Goal: Task Accomplishment & Management: Manage account settings

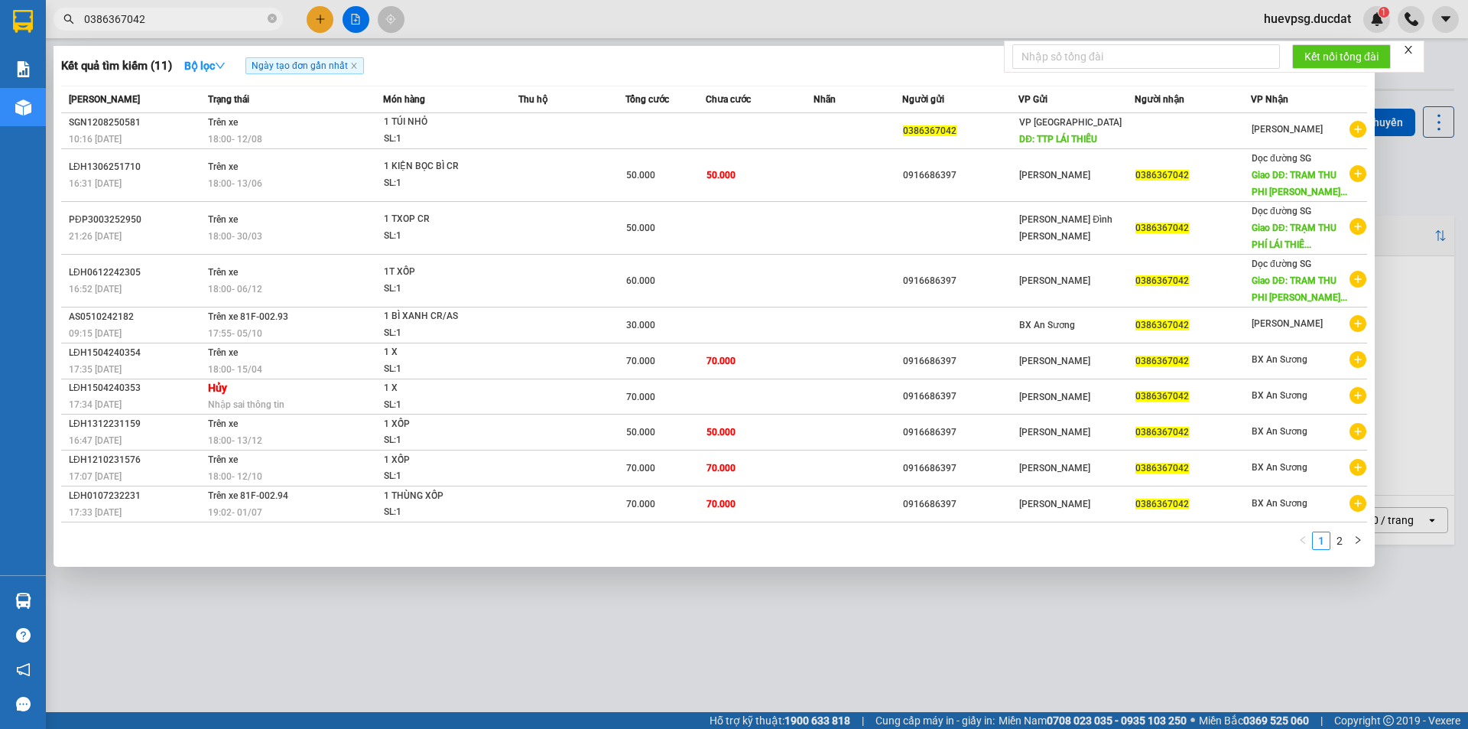
type input "0386367042"
click at [271, 15] on icon "close-circle" at bounding box center [272, 18] width 9 height 9
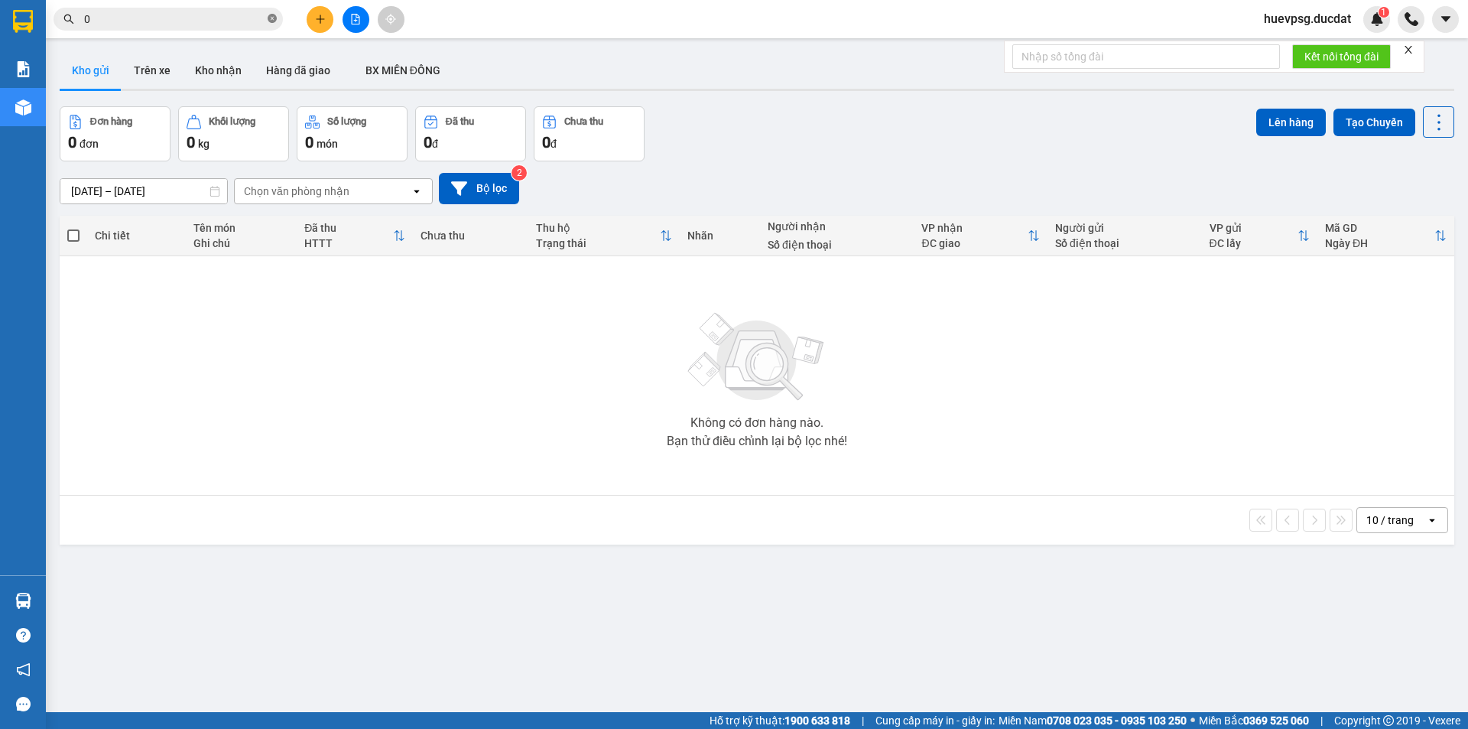
paste input "369313353"
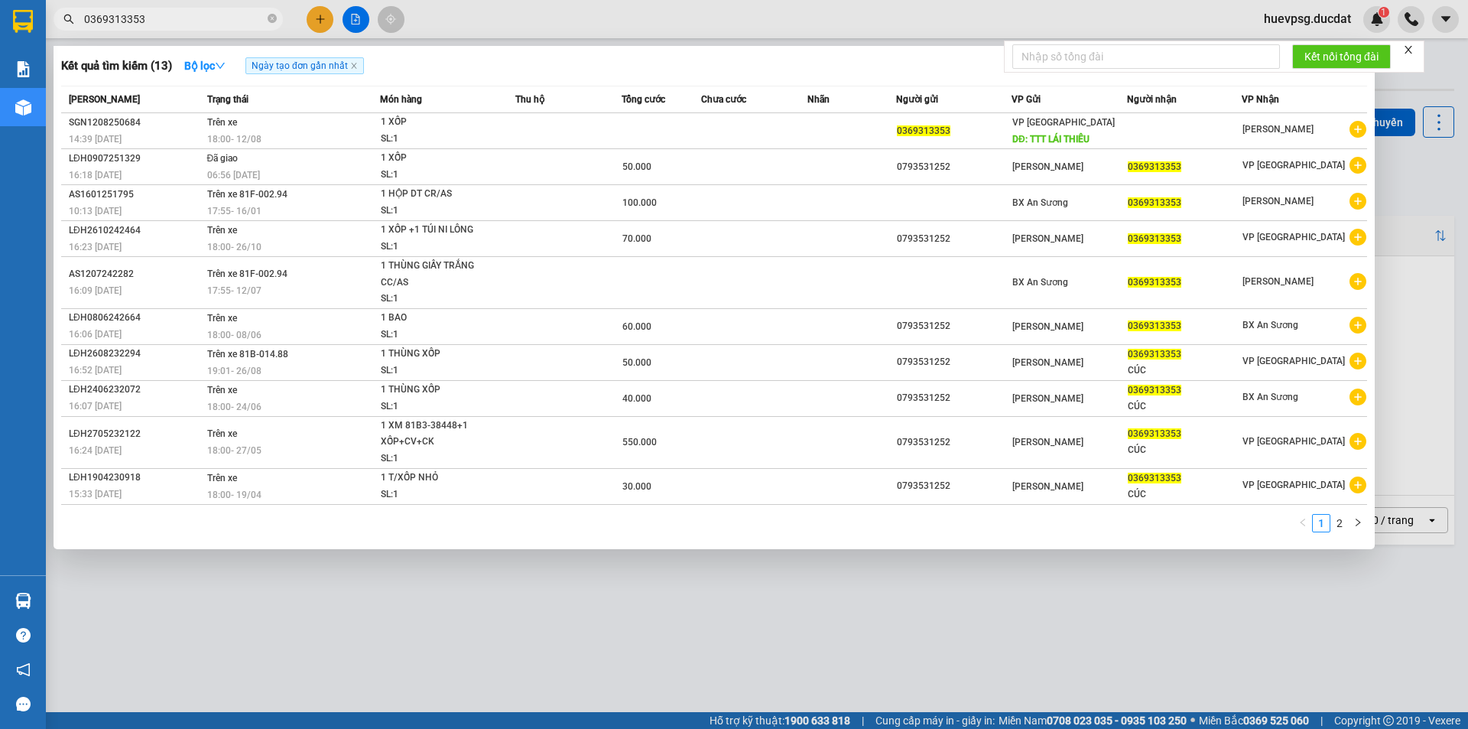
type input "0369313353"
click at [270, 23] on icon "close-circle" at bounding box center [272, 18] width 9 height 9
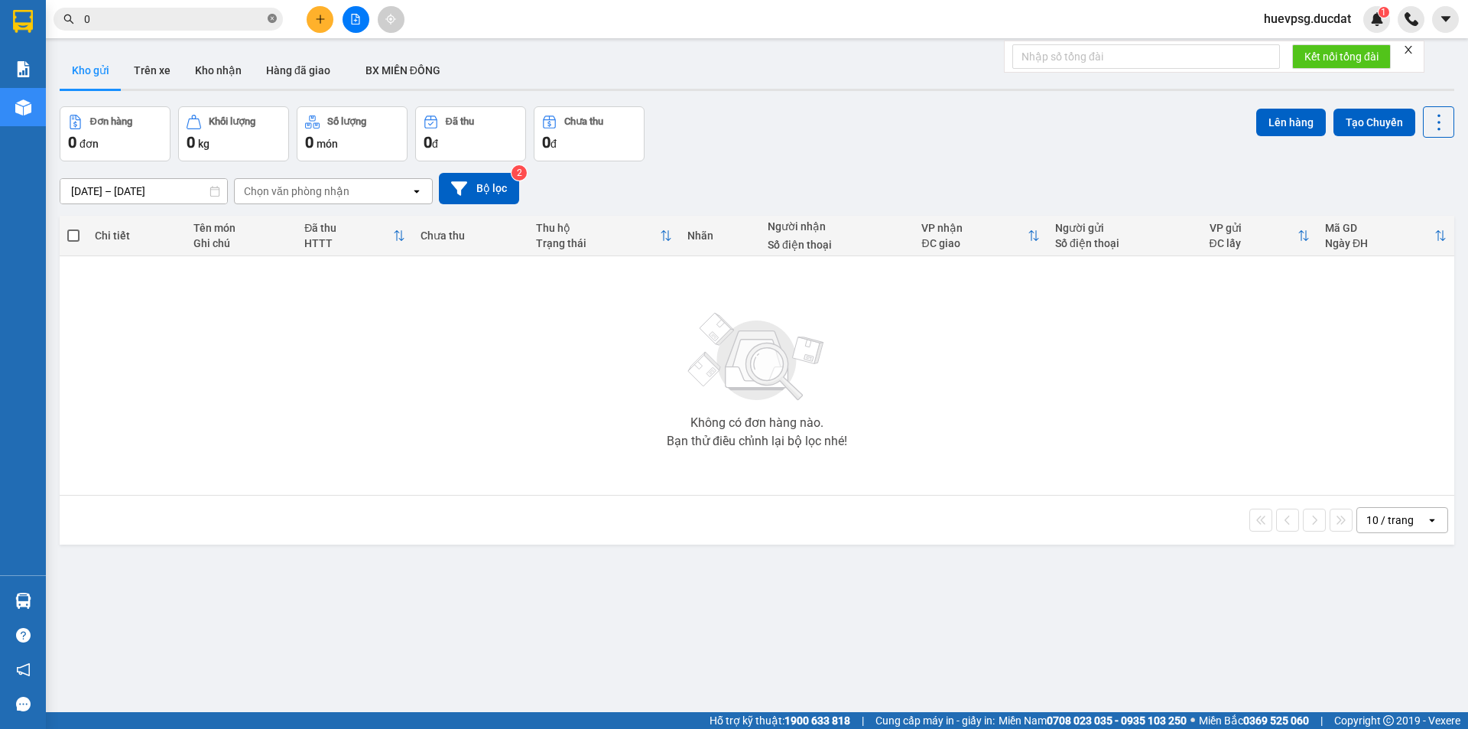
paste input "935624639"
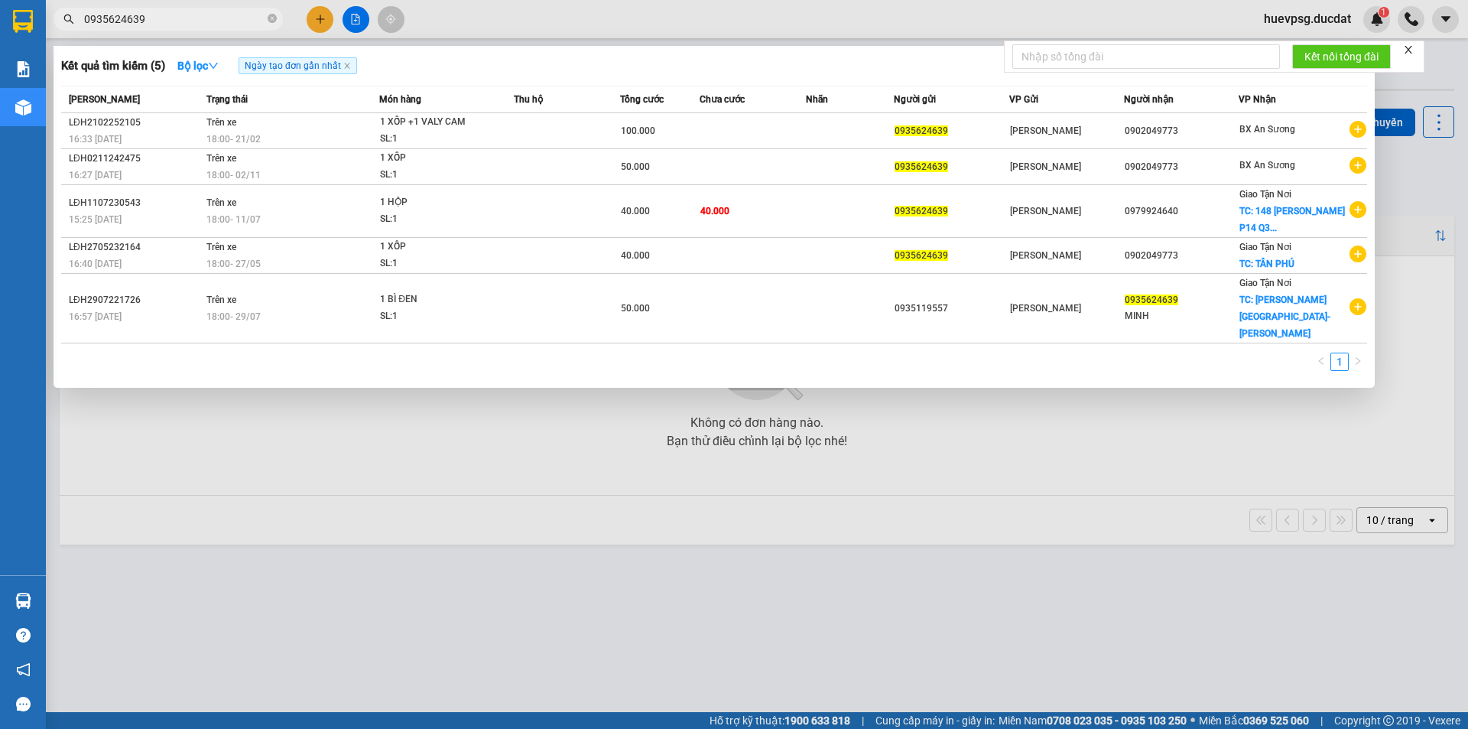
type input "0935624639"
click at [274, 18] on span "0935624639" at bounding box center [168, 19] width 229 height 23
click at [274, 18] on icon "close-circle" at bounding box center [272, 18] width 9 height 9
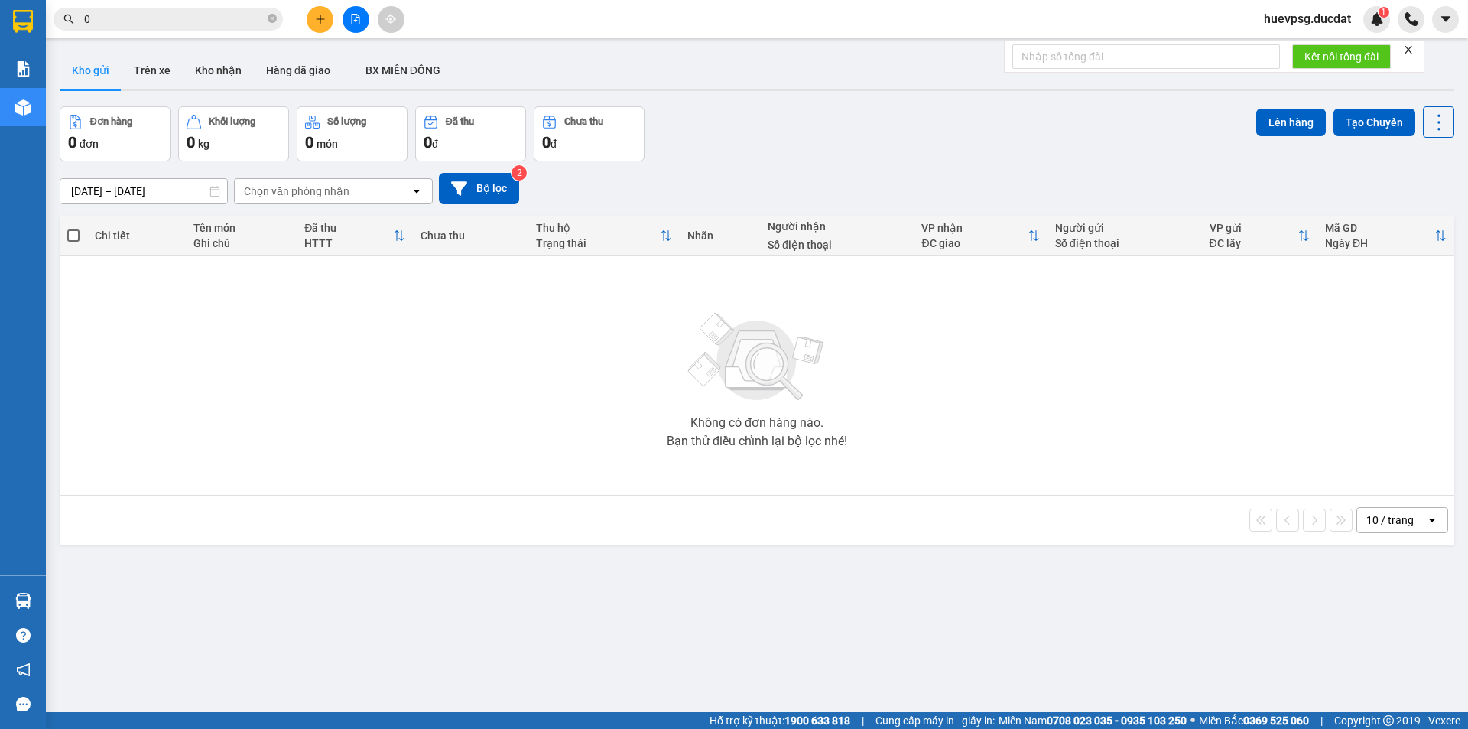
paste input "935884338"
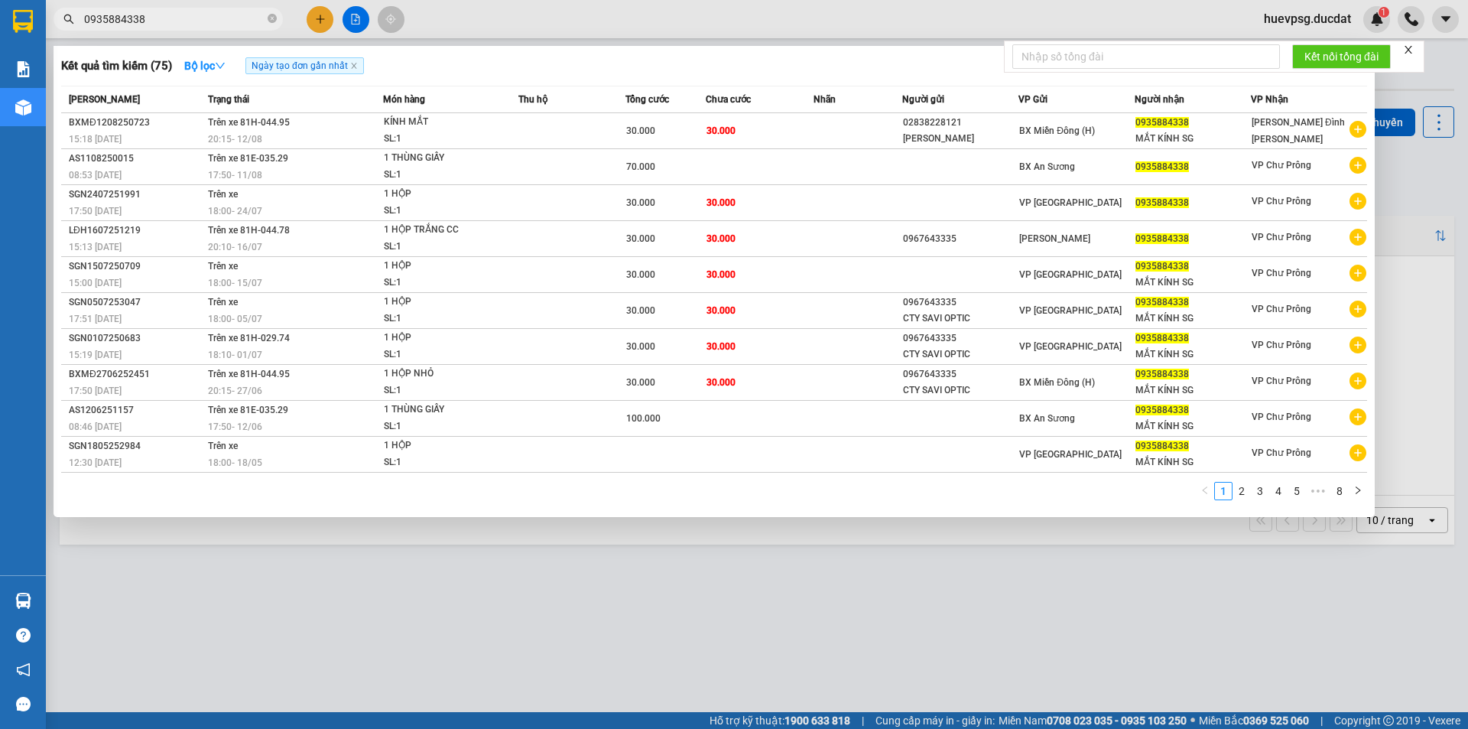
type input "0935884338"
click at [271, 21] on icon "close-circle" at bounding box center [272, 18] width 9 height 9
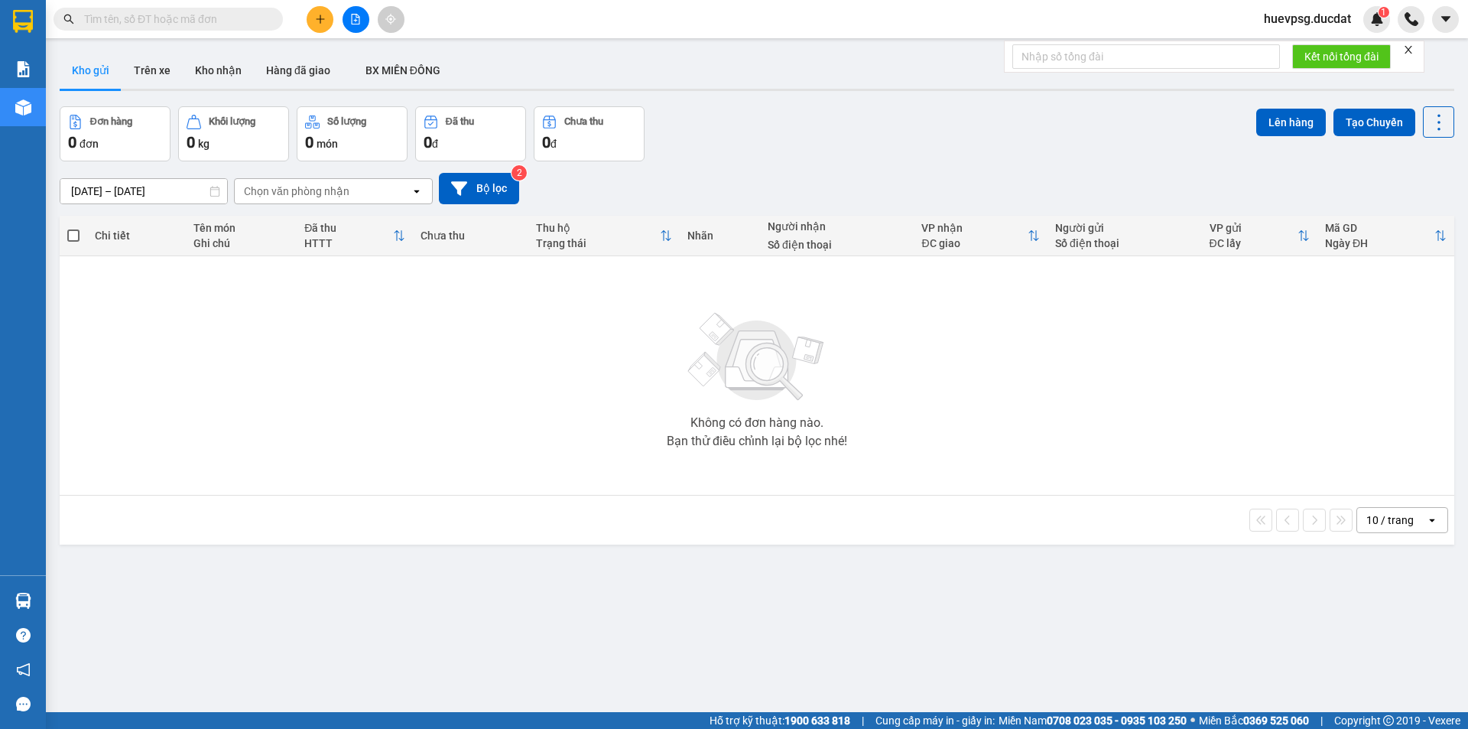
click at [223, 30] on span at bounding box center [168, 19] width 229 height 23
click at [223, 19] on input "text" at bounding box center [174, 19] width 180 height 17
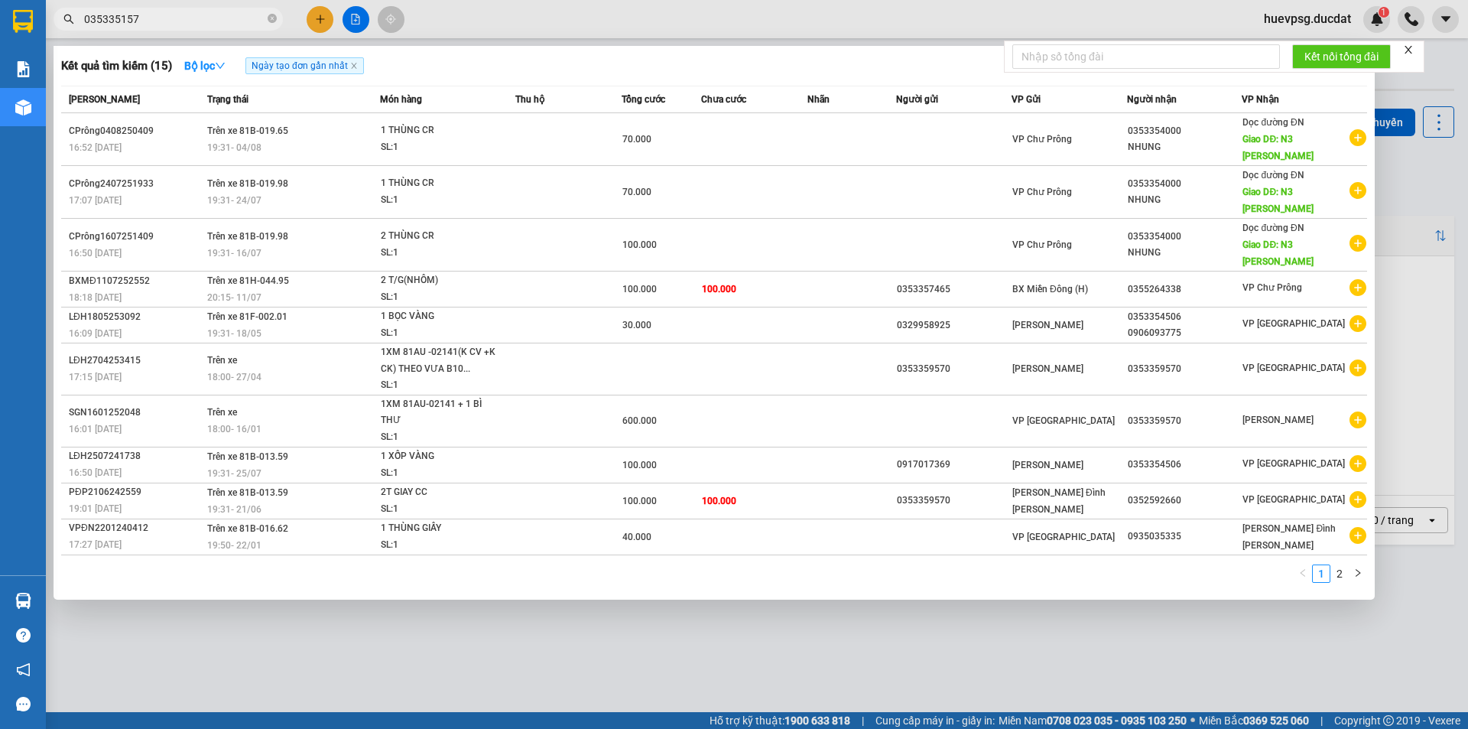
type input "0353351570"
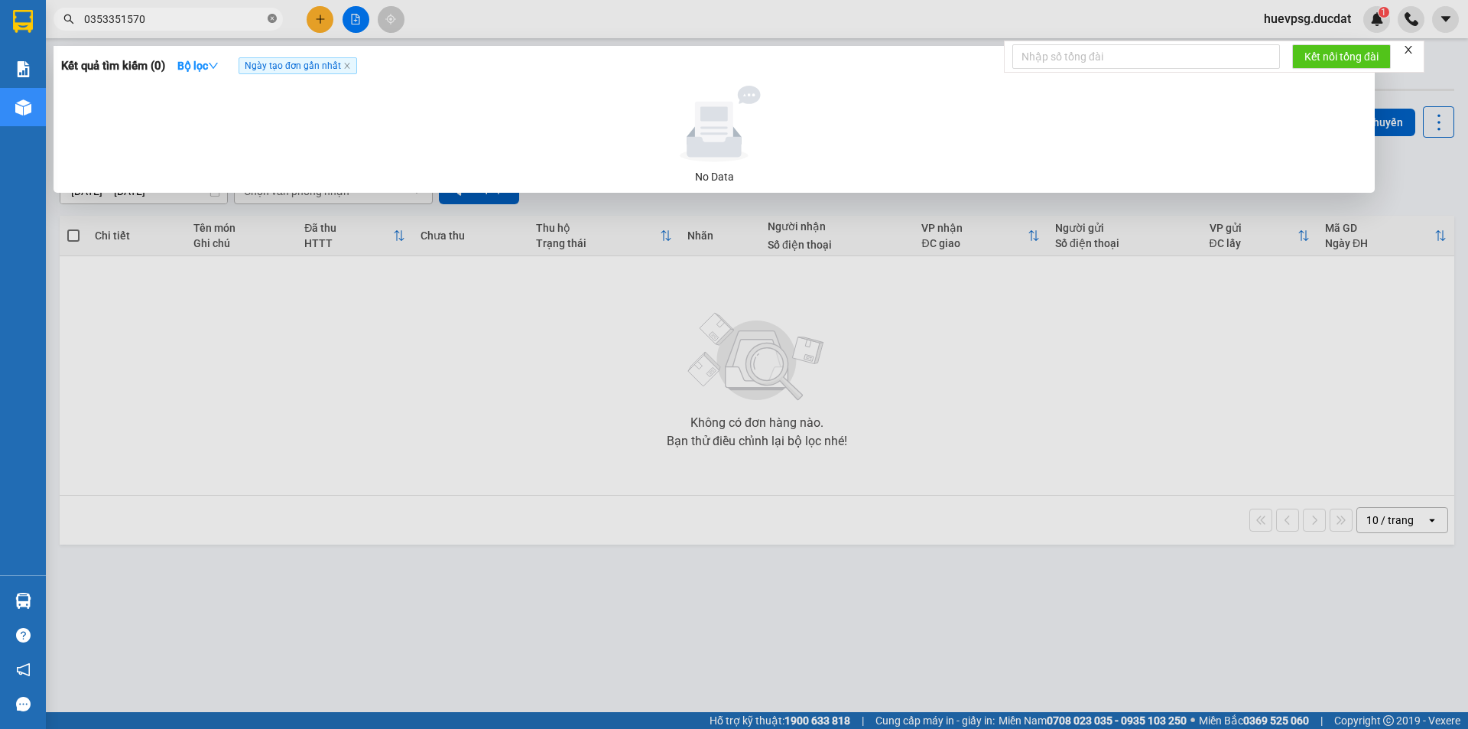
click at [276, 23] on icon "close-circle" at bounding box center [272, 18] width 9 height 9
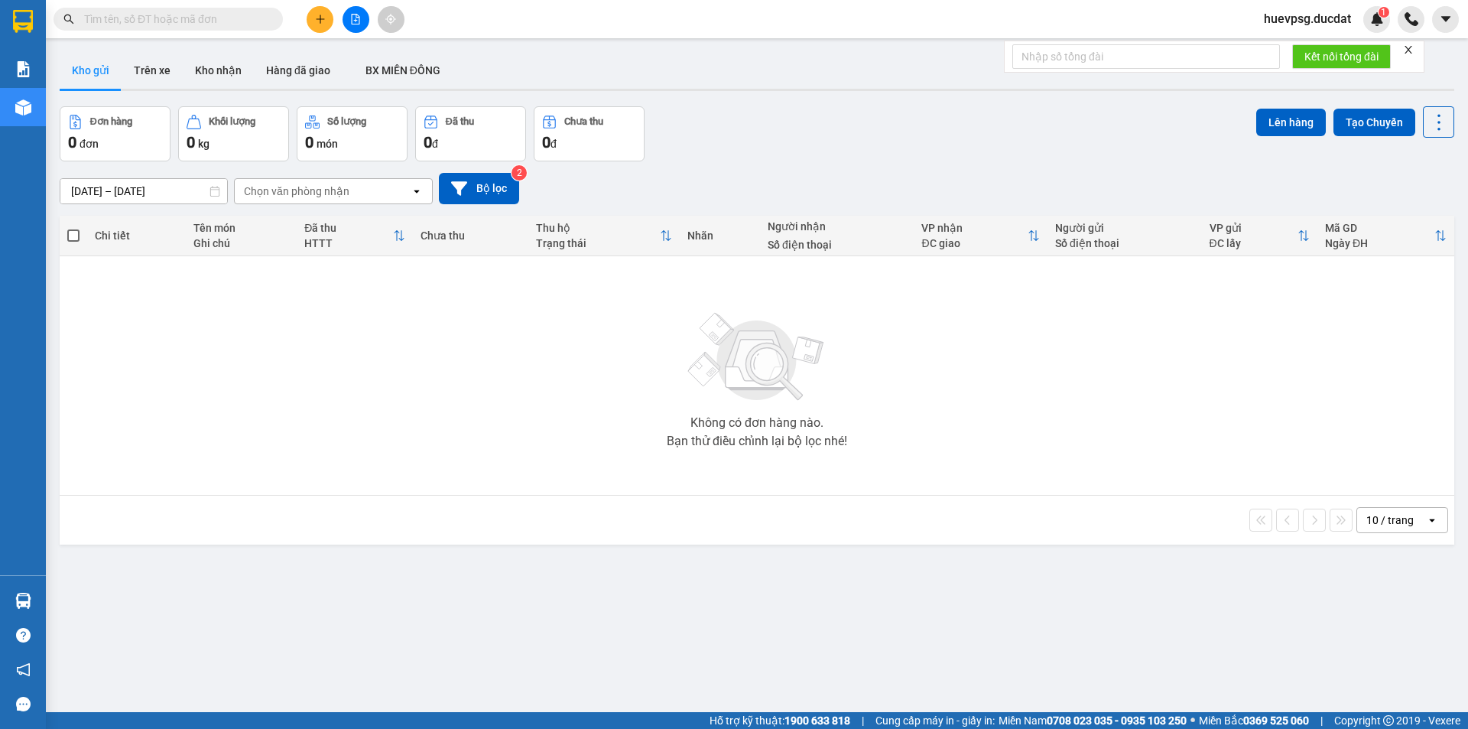
click at [225, 17] on input "text" at bounding box center [174, 19] width 180 height 17
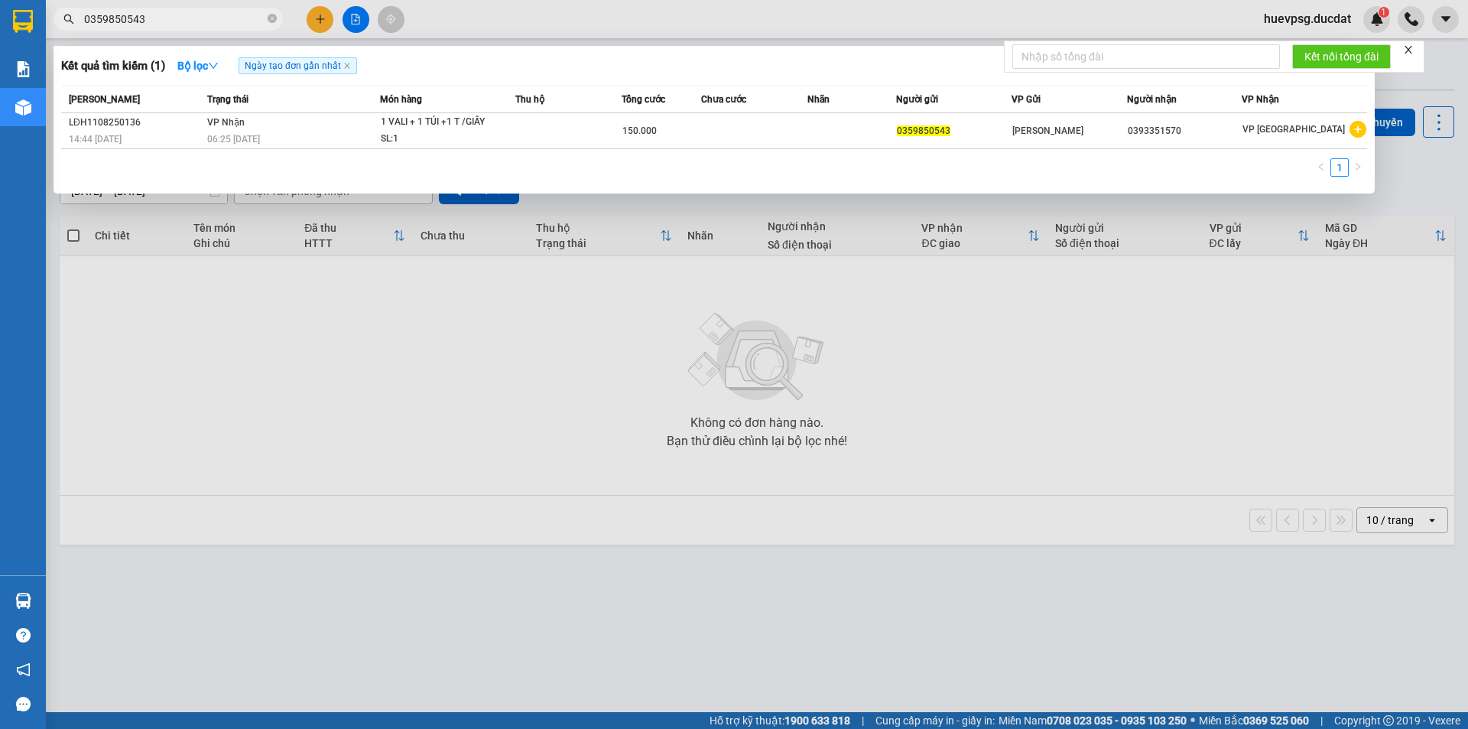
type input "0359850543"
click at [914, 73] on div "Kết quả [PERSON_NAME] ( 1 ) Bộ lọc Ngày tạo [PERSON_NAME] nhất" at bounding box center [714, 66] width 1306 height 24
click at [268, 21] on icon "close-circle" at bounding box center [272, 18] width 9 height 9
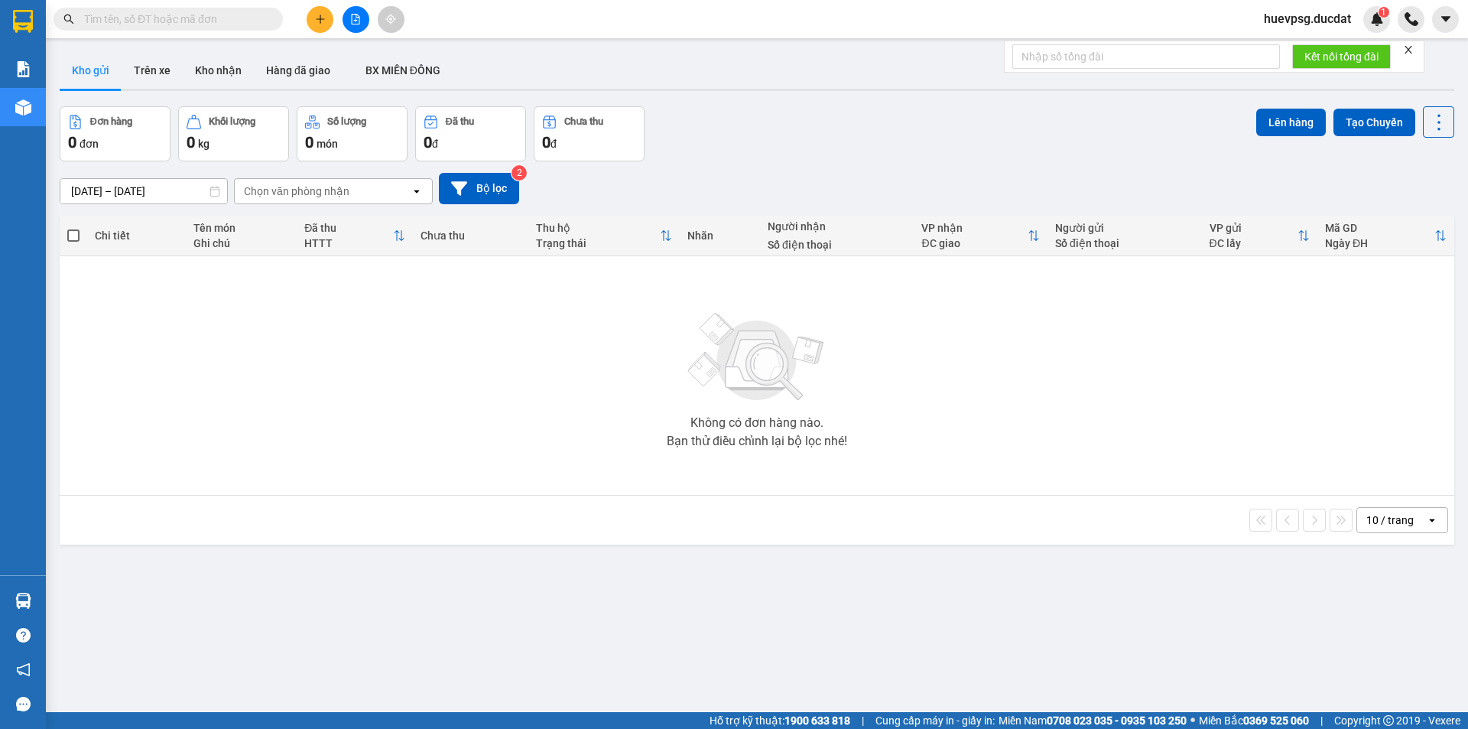
click at [242, 12] on input "text" at bounding box center [174, 19] width 180 height 17
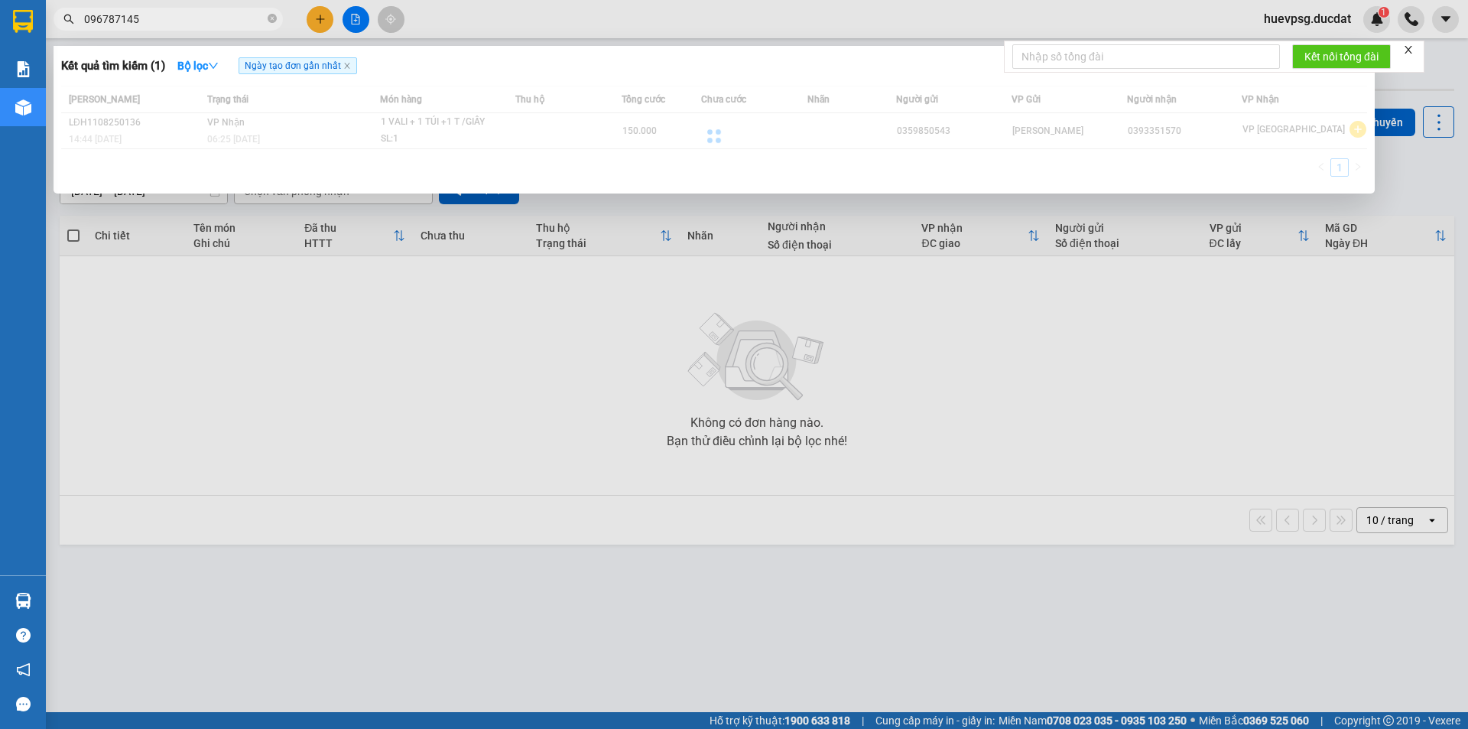
type input "0967871453"
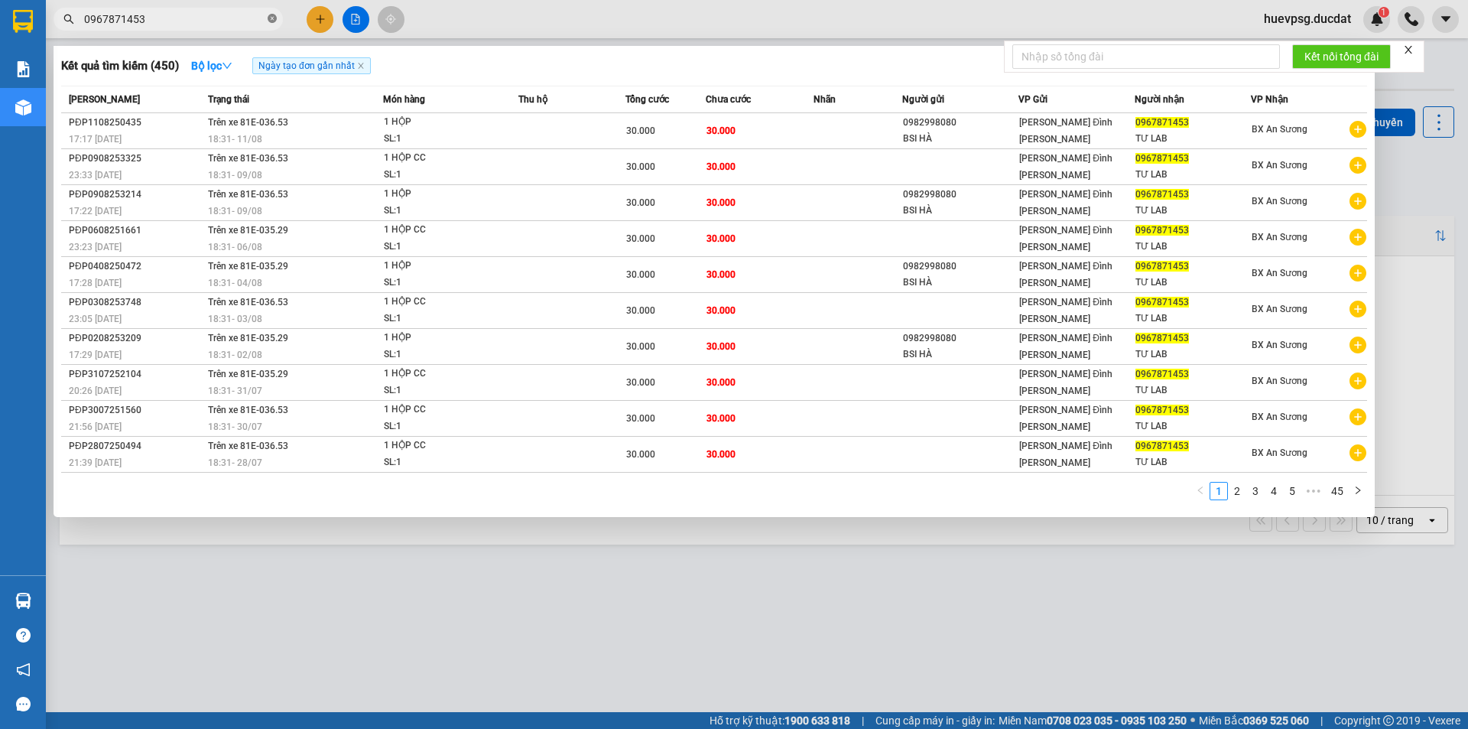
click at [271, 19] on icon "close-circle" at bounding box center [272, 18] width 9 height 9
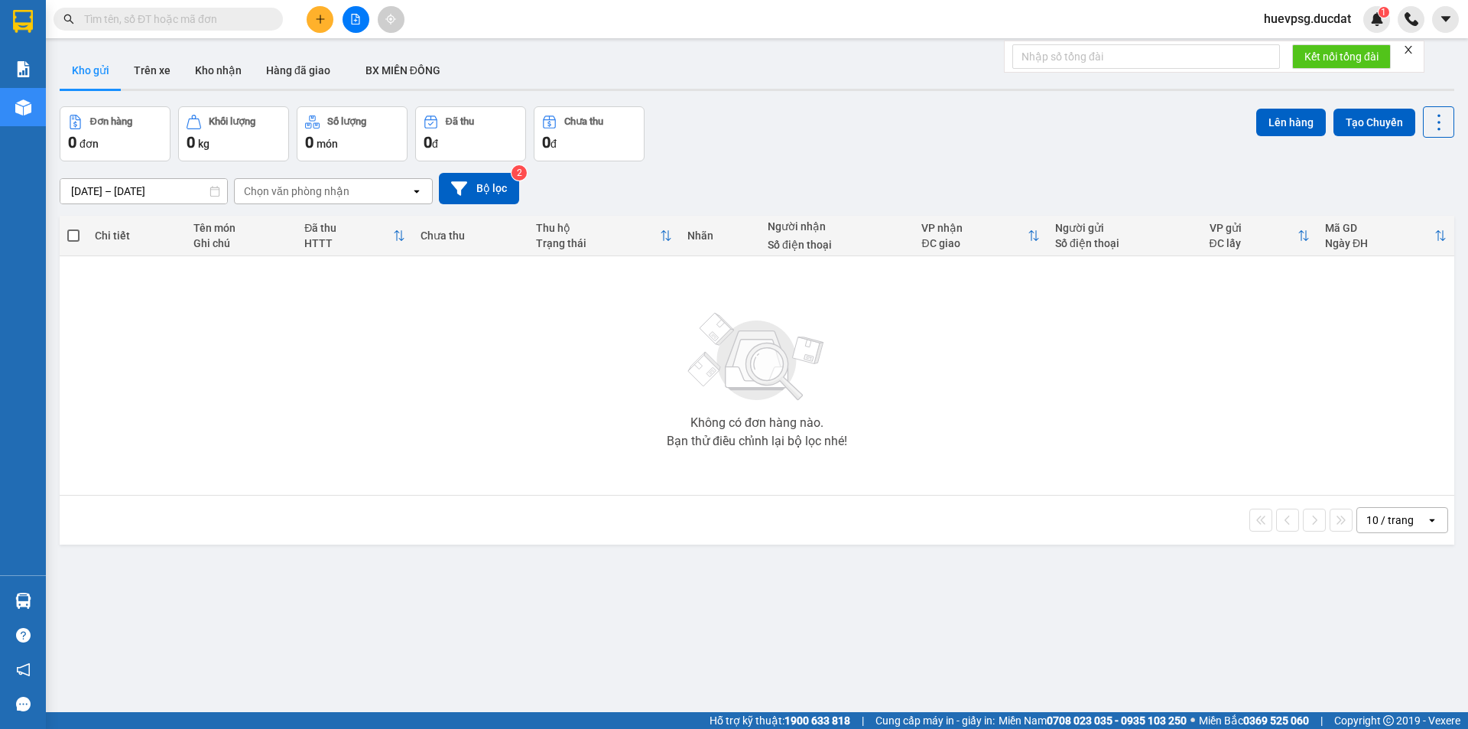
click at [212, 25] on input "text" at bounding box center [174, 19] width 180 height 17
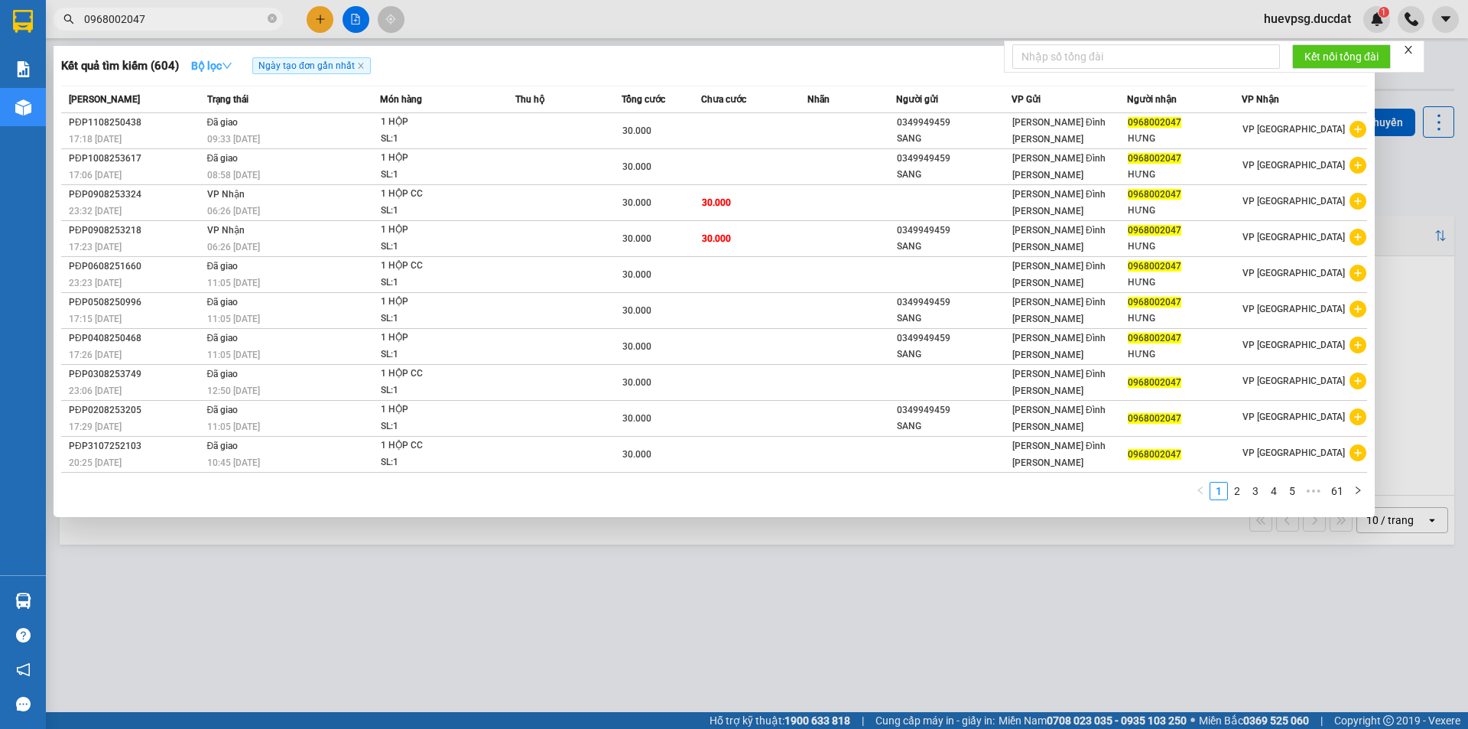
type input "0968002047"
click at [229, 70] on icon "down" at bounding box center [227, 65] width 11 height 11
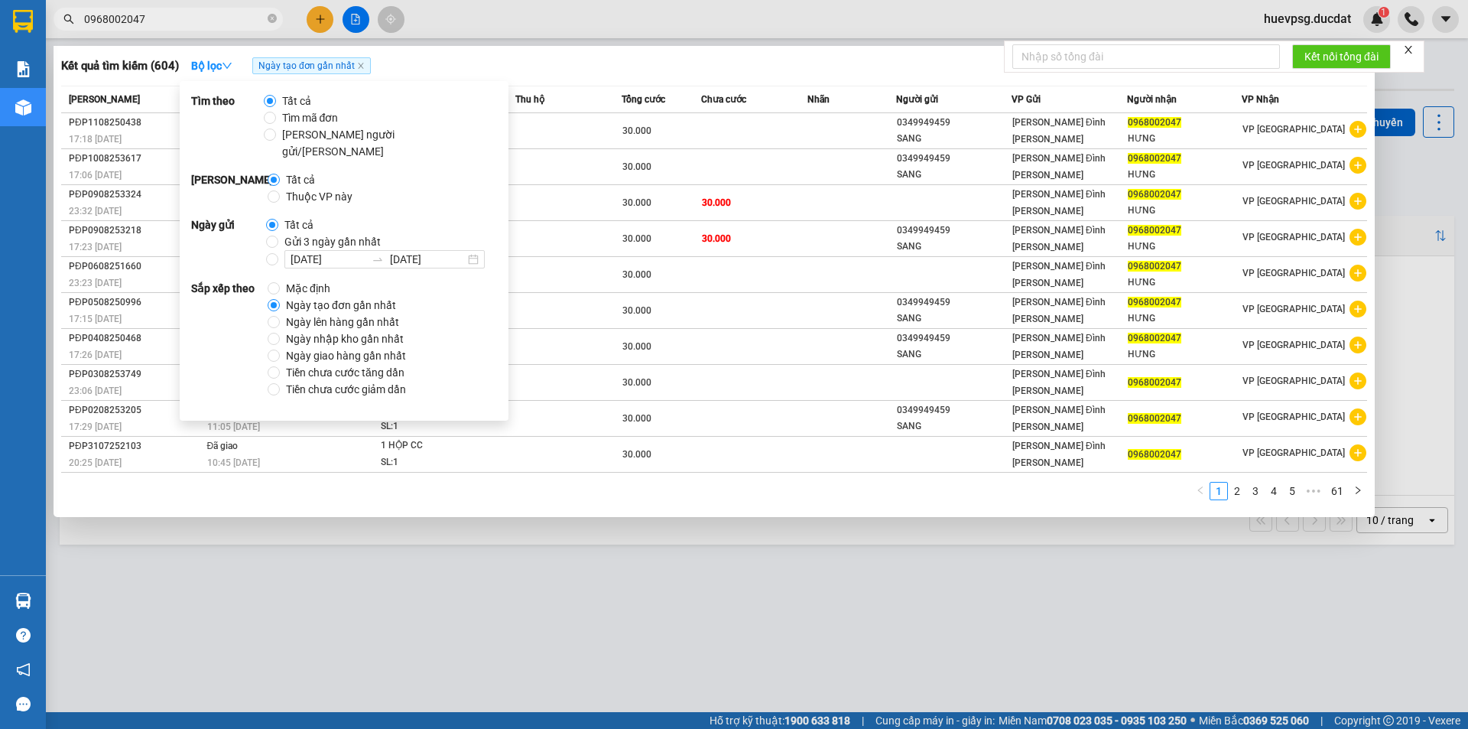
click at [315, 297] on span "Ngày tạo đơn gần nhất" at bounding box center [341, 305] width 122 height 17
click at [280, 299] on input "Ngày tạo đơn gần nhất" at bounding box center [274, 305] width 12 height 12
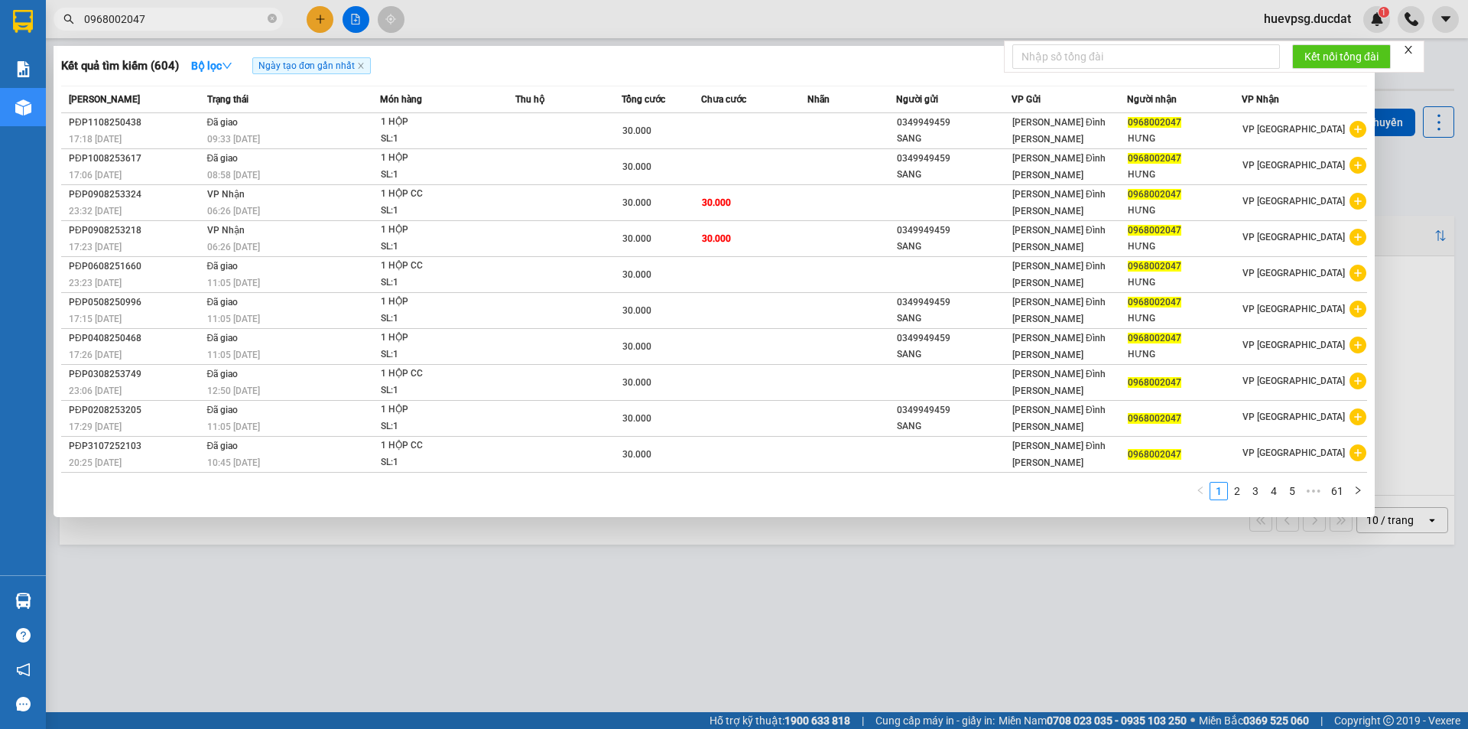
click at [479, 67] on div "Kết quả [PERSON_NAME] ( 604 ) Bộ lọc Ngày tạo [PERSON_NAME] nhất" at bounding box center [714, 66] width 1306 height 24
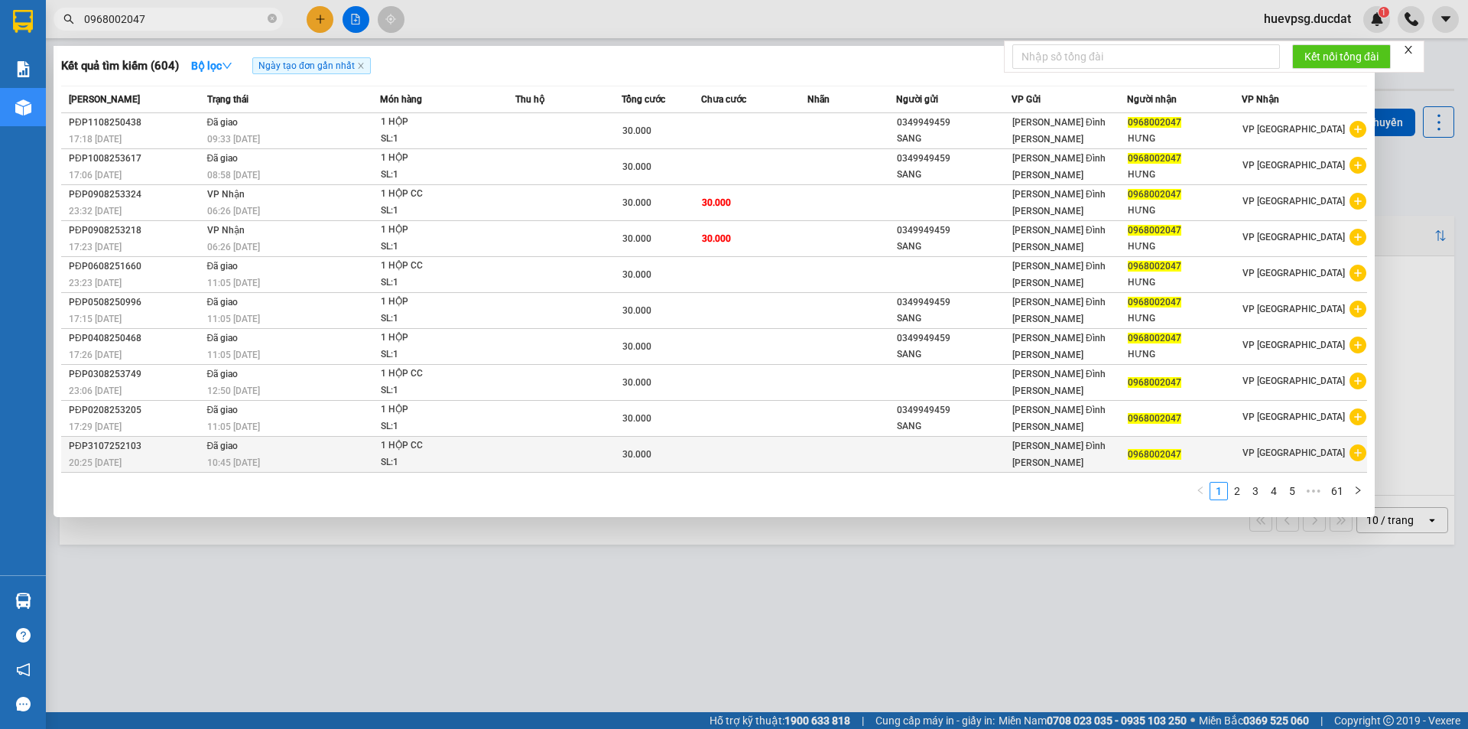
click at [574, 453] on td at bounding box center [568, 455] width 106 height 36
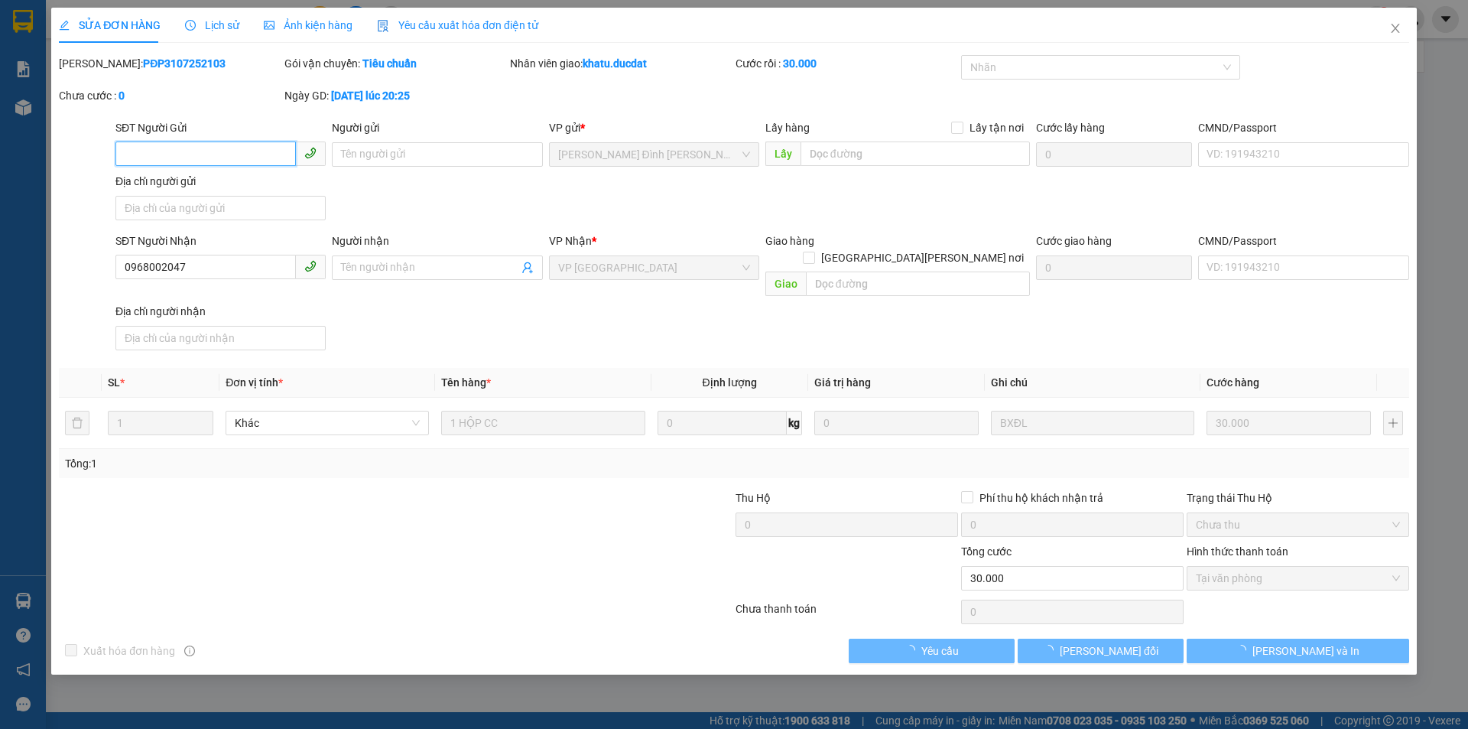
type input "0968002047"
type input "30.000"
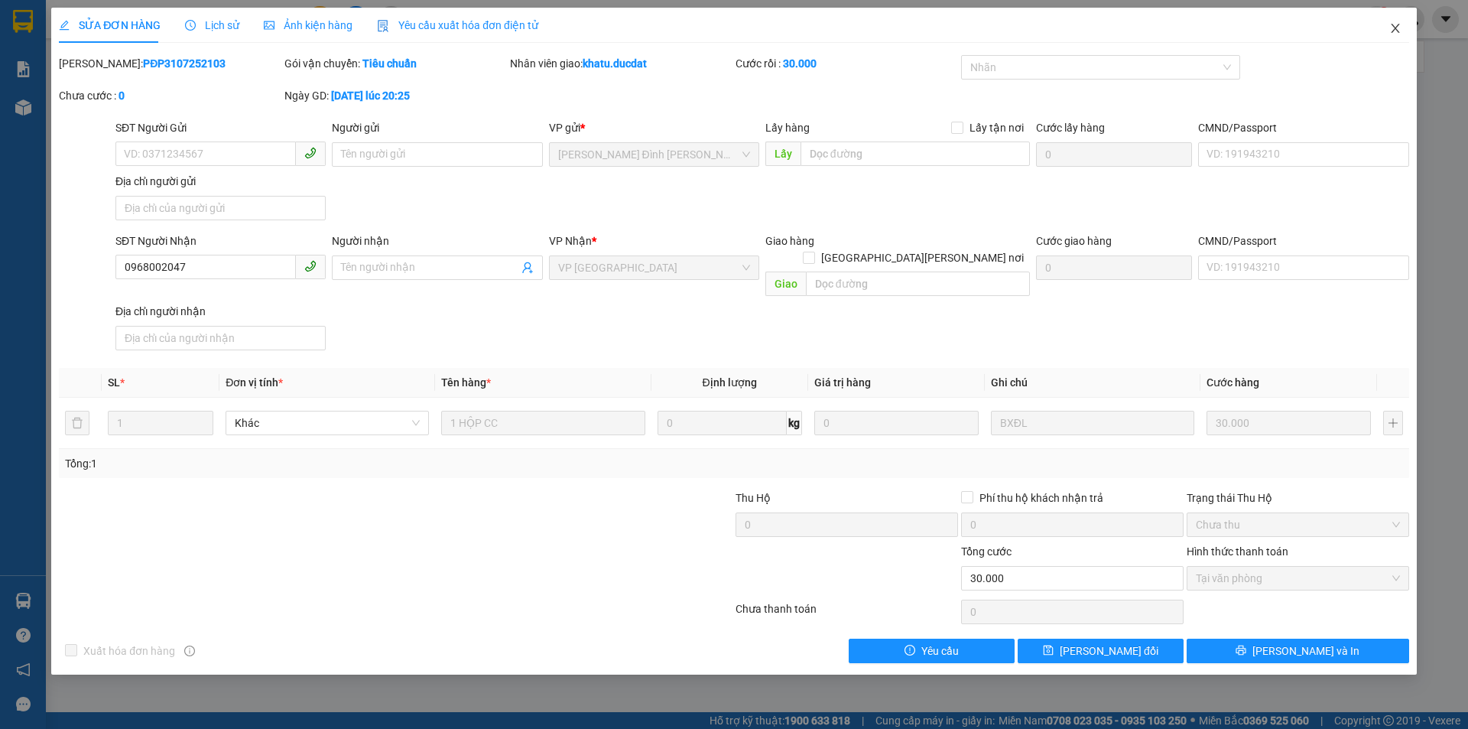
click at [1390, 33] on icon "close" at bounding box center [1395, 28] width 12 height 12
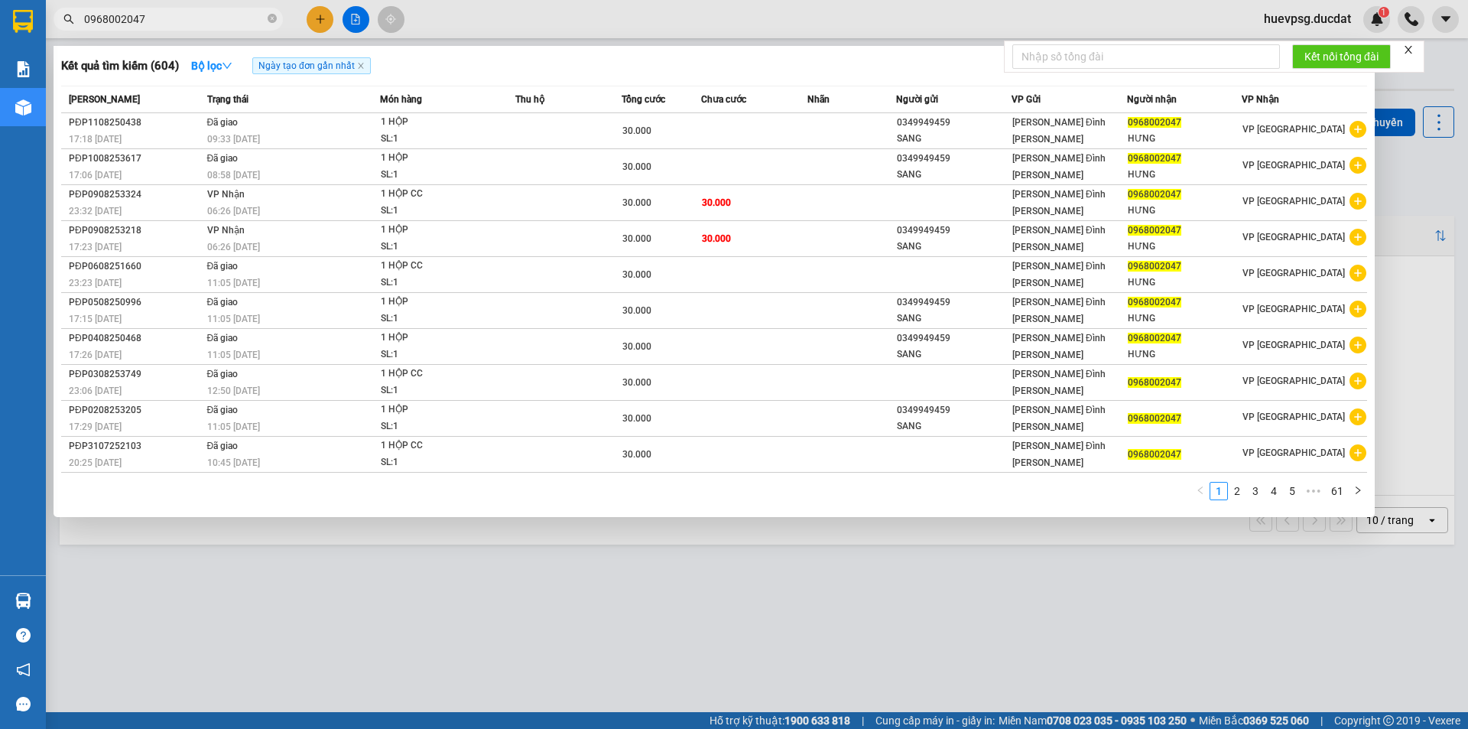
click at [187, 23] on input "0968002047" at bounding box center [174, 19] width 180 height 17
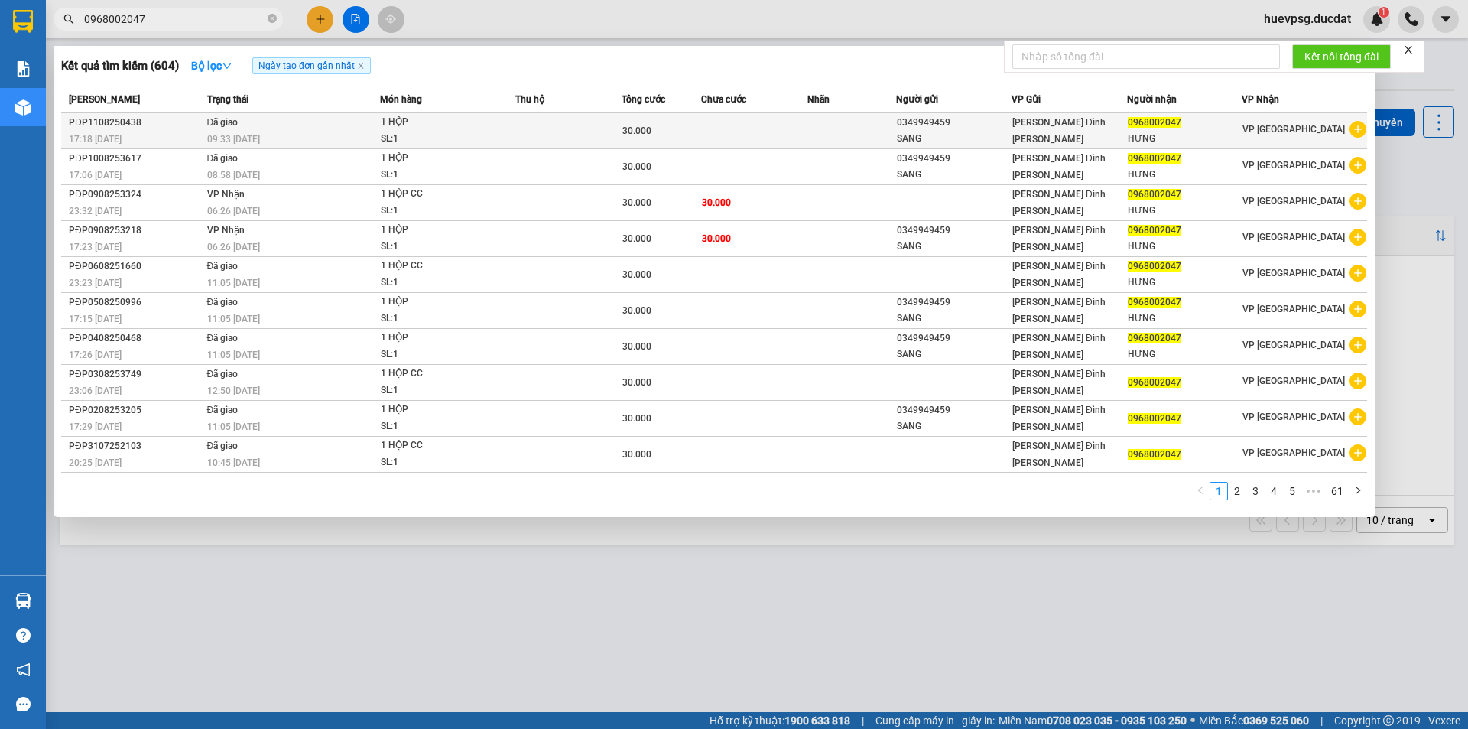
click at [510, 137] on span "1 HỘP SL: 1" at bounding box center [447, 130] width 133 height 33
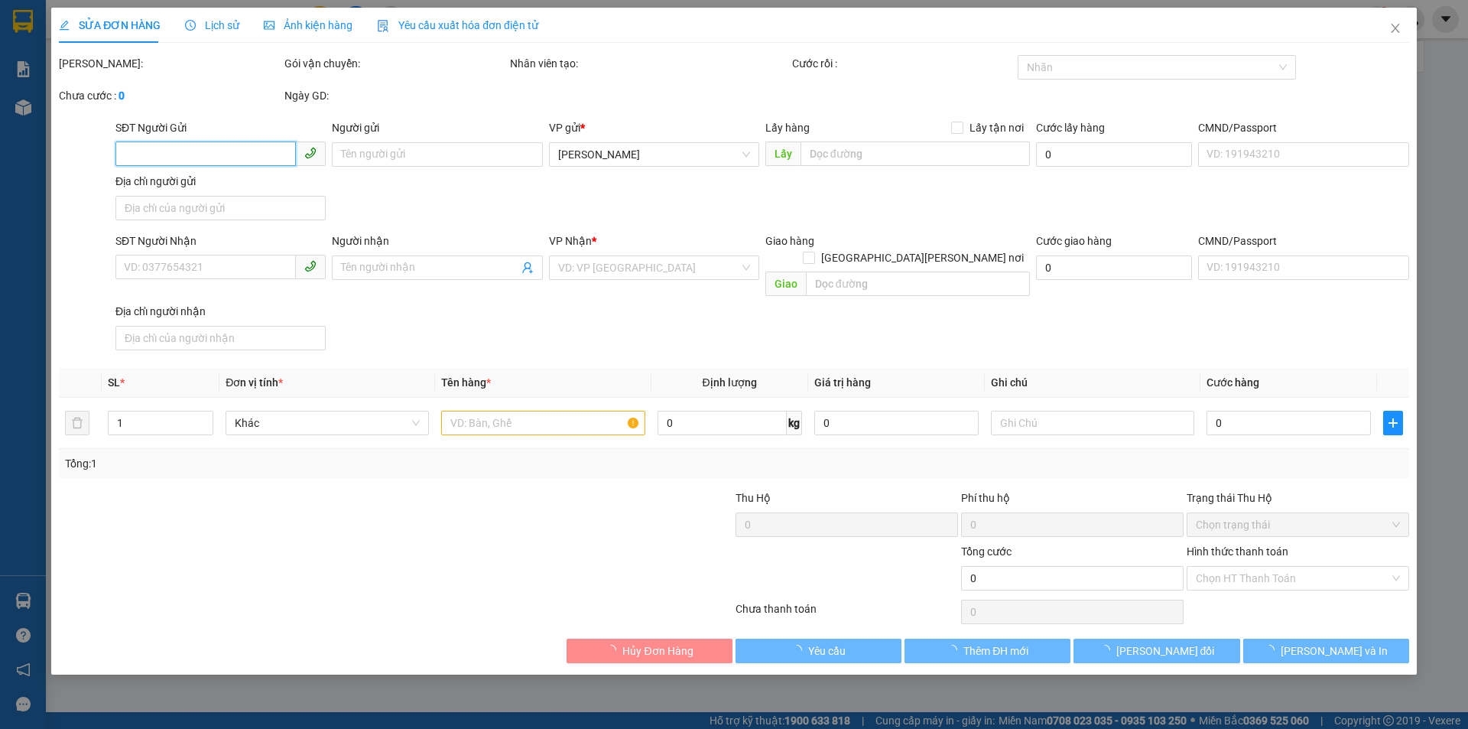
type input "0349949459"
type input "SANG"
type input "0968002047"
type input "HƯNG"
type input "30.000"
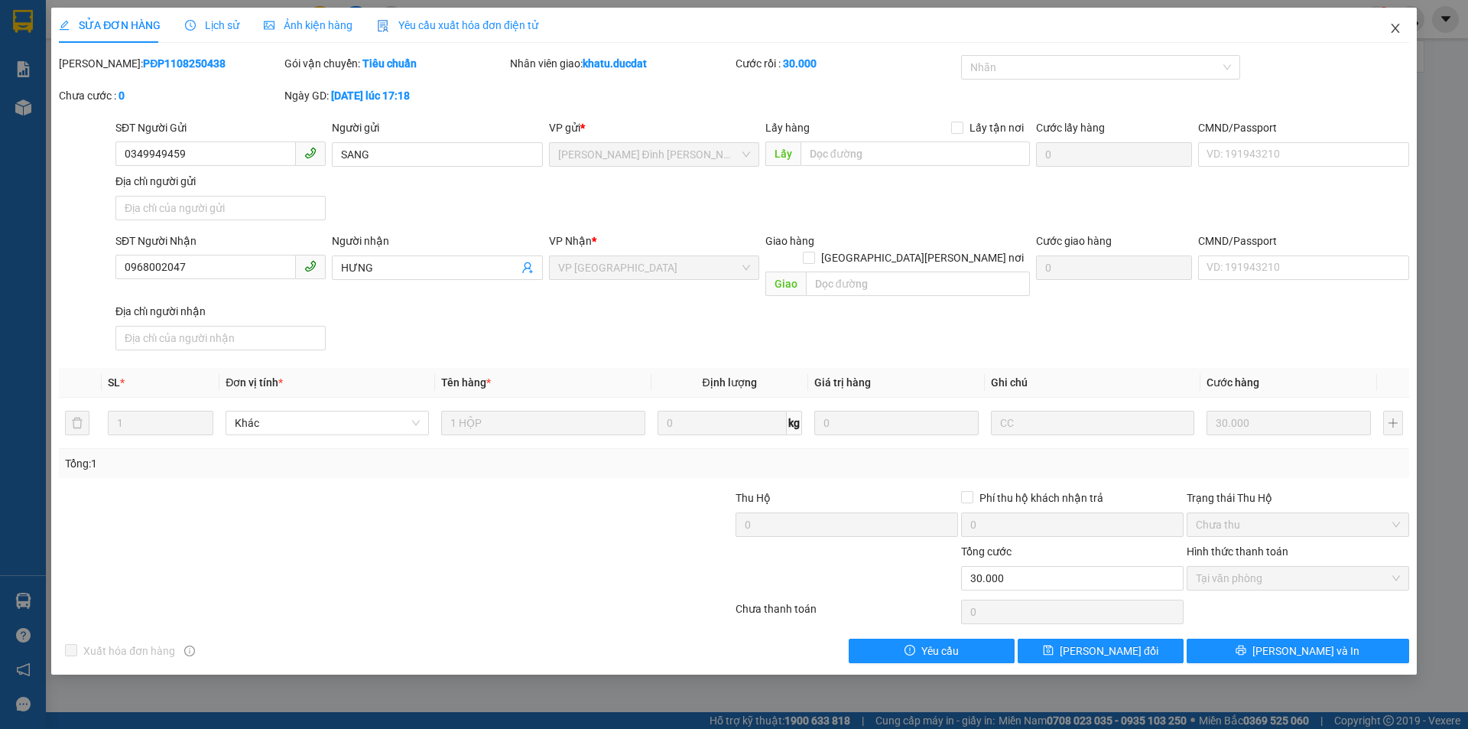
click at [1390, 29] on icon "close" at bounding box center [1395, 28] width 12 height 12
